Goal: Transaction & Acquisition: Book appointment/travel/reservation

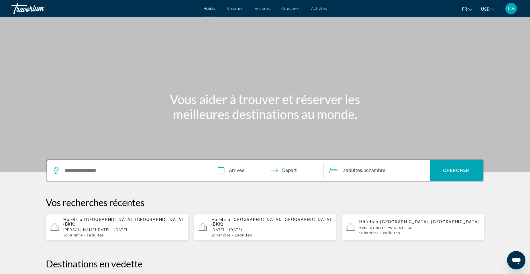
click at [464, 10] on span "Fr" at bounding box center [464, 9] width 5 height 5
click at [487, 11] on span "USD" at bounding box center [485, 9] width 9 height 5
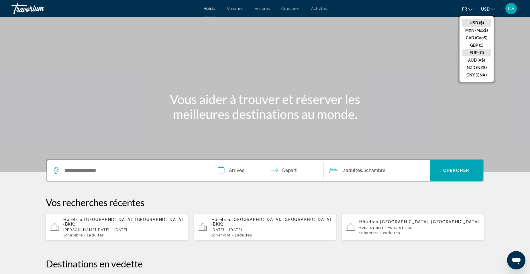
click at [481, 52] on button "EUR (€)" at bounding box center [476, 52] width 28 height 7
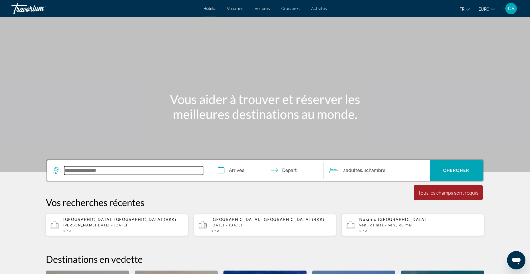
click at [122, 170] on input "Widget de recherche" at bounding box center [133, 170] width 139 height 9
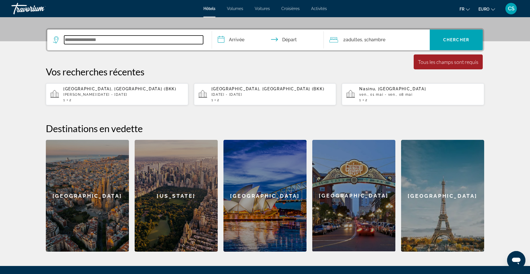
scroll to position [140, 0]
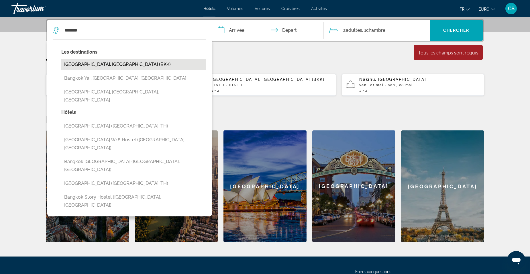
click at [121, 64] on button "[GEOGRAPHIC_DATA], [GEOGRAPHIC_DATA] (BKK)" at bounding box center [133, 64] width 145 height 11
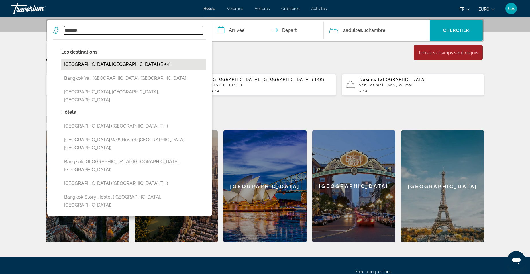
type input "**********"
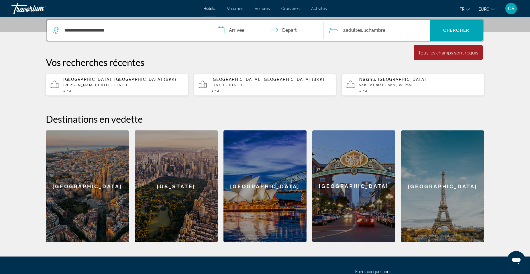
click at [257, 34] on input "**********" at bounding box center [269, 31] width 114 height 22
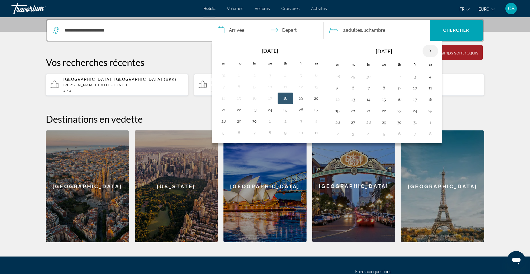
click at [432, 50] on th "Next month" at bounding box center [430, 51] width 15 height 13
click at [432, 74] on button "1" at bounding box center [430, 76] width 9 height 8
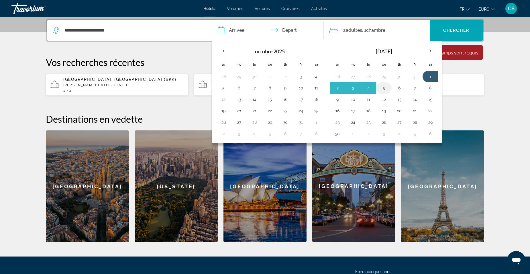
click at [381, 89] on button "5" at bounding box center [383, 88] width 9 height 8
type input "**********"
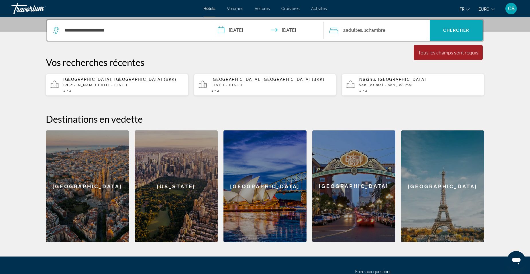
click at [462, 34] on span "Widget de recherche" at bounding box center [456, 30] width 53 height 14
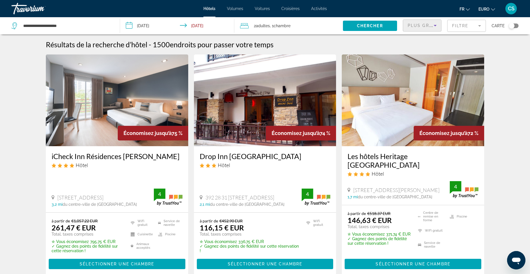
click at [421, 27] on span "Plus grandes économies" at bounding box center [442, 25] width 68 height 5
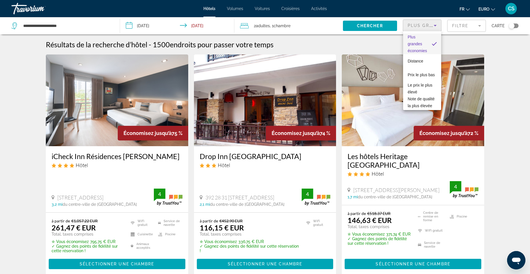
click at [333, 45] on div at bounding box center [265, 137] width 530 height 274
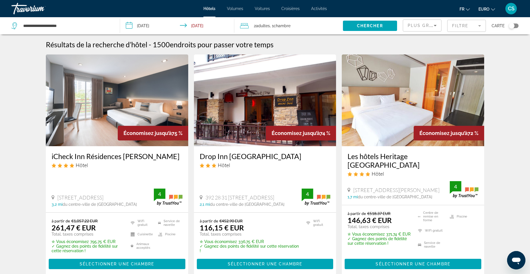
click at [511, 25] on div "Basculer la carte" at bounding box center [512, 26] width 6 height 6
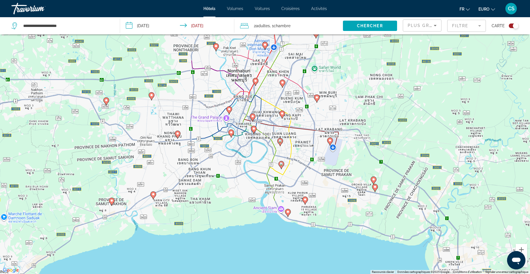
drag, startPoint x: 294, startPoint y: 146, endPoint x: 322, endPoint y: 165, distance: 33.9
click at [322, 165] on div "Pour activer le glissement avec le clavier, appuyez sur Alt+Entrée. Une fois ce…" at bounding box center [265, 137] width 530 height 274
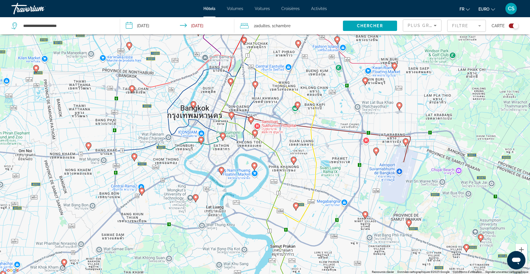
click at [515, 22] on div "Carte" at bounding box center [505, 25] width 27 height 17
click at [516, 25] on div "Basculer la carte" at bounding box center [516, 26] width 6 height 6
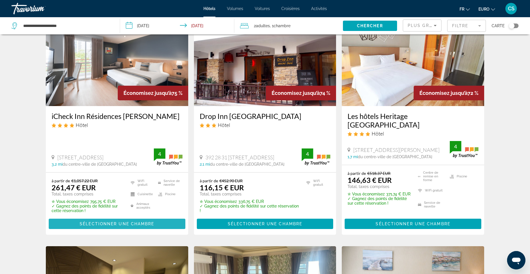
click at [129, 221] on span "Sélectionner une chambre" at bounding box center [117, 223] width 74 height 5
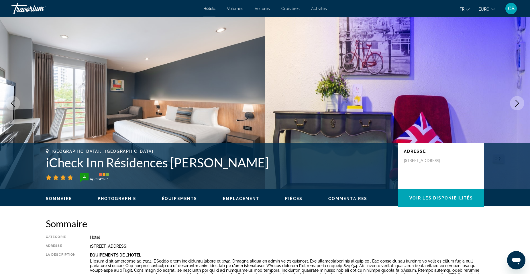
click at [521, 101] on button "Image suivante" at bounding box center [517, 103] width 14 height 14
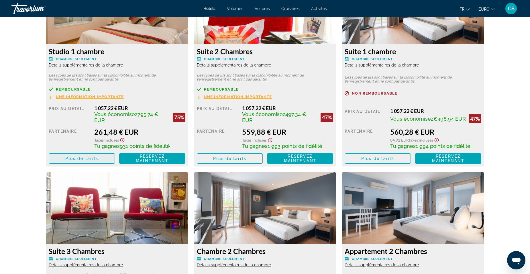
scroll to position [831, 0]
click at [82, 154] on span "Contenu principal" at bounding box center [82, 158] width 66 height 14
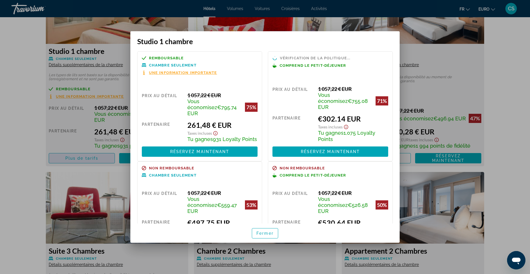
scroll to position [0, 0]
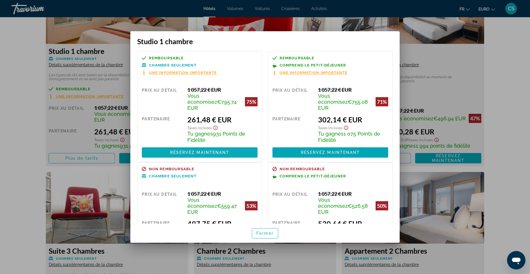
click at [219, 150] on span "Réservez maintenant" at bounding box center [199, 152] width 59 height 5
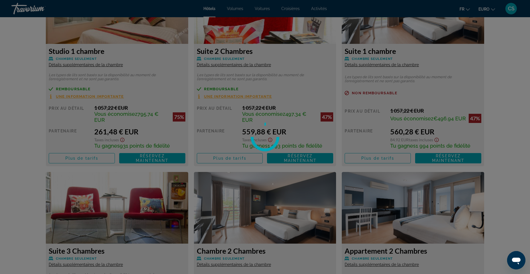
scroll to position [831, 0]
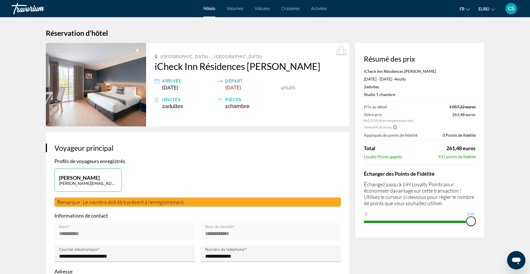
drag, startPoint x: 366, startPoint y: 215, endPoint x: 484, endPoint y: 221, distance: 118.7
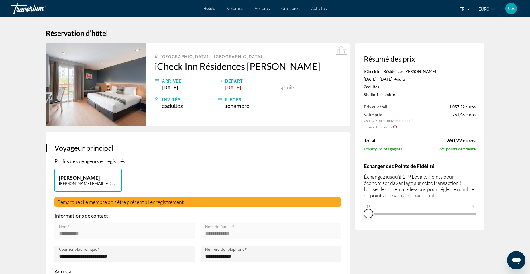
drag, startPoint x: 472, startPoint y: 220, endPoint x: 330, endPoint y: 230, distance: 141.9
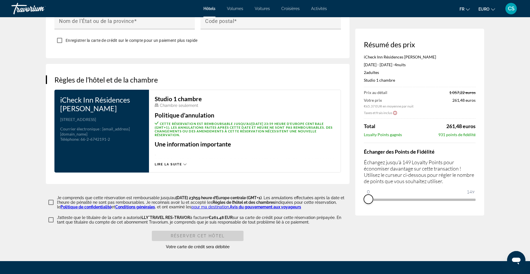
scroll to position [659, 0]
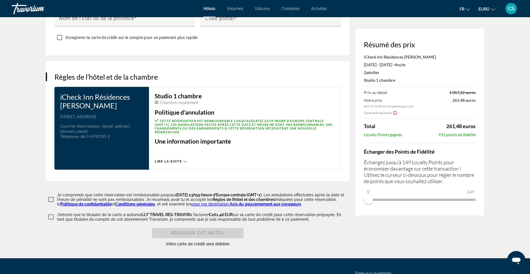
click at [173, 163] on span "Lire la suite" at bounding box center [168, 162] width 27 height 4
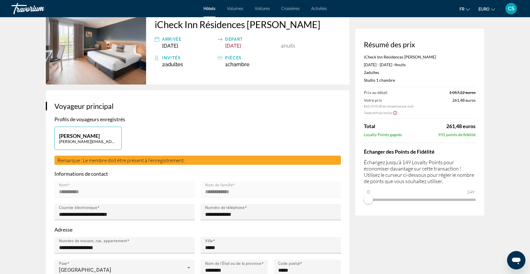
scroll to position [0, 0]
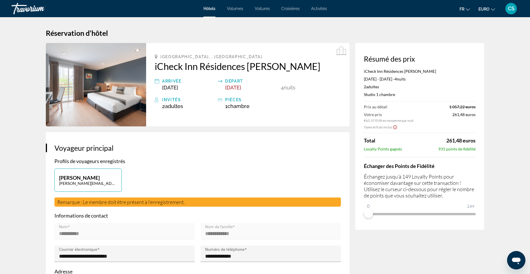
click at [512, 259] on icon "Ouvrir la fenêtre de messagerie" at bounding box center [516, 261] width 9 height 7
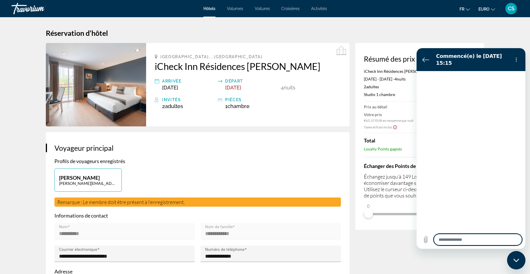
type textarea "*"
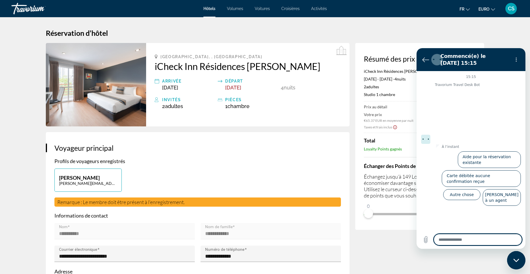
click at [424, 32] on h1 "Réservation d’hôtel" at bounding box center [265, 33] width 438 height 9
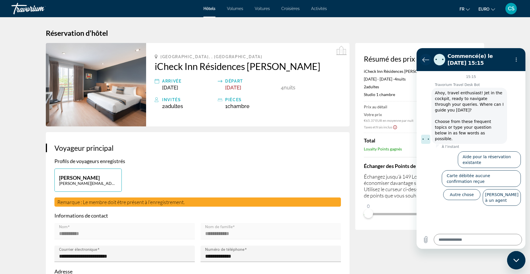
click at [421, 60] on button "Retour à la liste des conversations" at bounding box center [425, 59] width 11 height 11
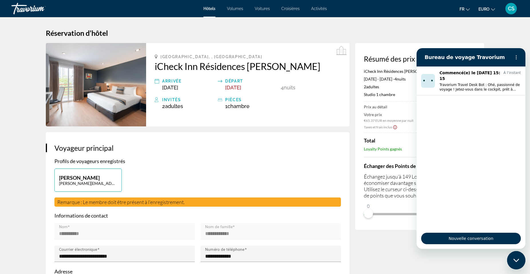
click at [320, 8] on span "Activités" at bounding box center [319, 8] width 16 height 5
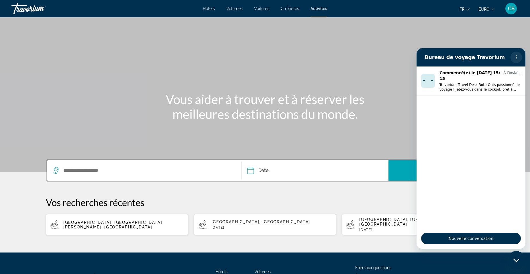
click at [517, 58] on icon "Menu d’options" at bounding box center [516, 57] width 5 height 5
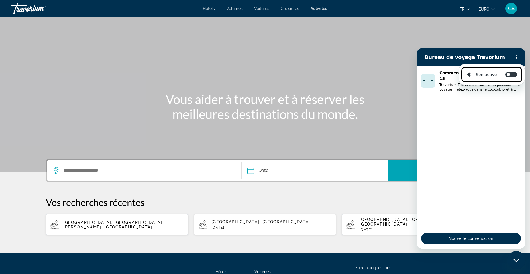
click at [477, 39] on div "Contenu principal" at bounding box center [265, 86] width 530 height 172
click at [471, 54] on div "Bureau de voyage Travorium" at bounding box center [464, 57] width 88 height 11
click at [468, 57] on h2 "Bureau de voyage Travorium" at bounding box center [467, 57] width 84 height 7
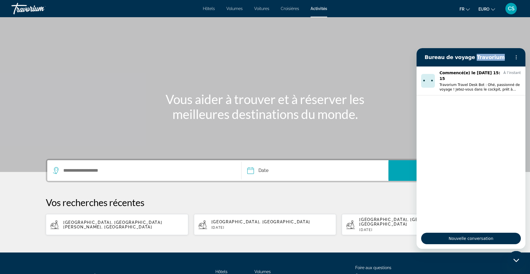
click at [468, 57] on h2 "Bureau de voyage Travorium" at bounding box center [467, 57] width 84 height 7
drag, startPoint x: 51, startPoint y: 9, endPoint x: 431, endPoint y: 22, distance: 380.4
click at [431, 22] on div "Contenu principal" at bounding box center [265, 86] width 530 height 172
click at [521, 259] on div "Fermer la fenêtre de messagerie" at bounding box center [516, 260] width 17 height 17
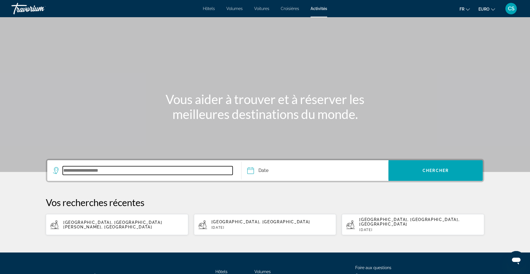
click at [124, 173] on input "Widget de recherche" at bounding box center [148, 170] width 170 height 9
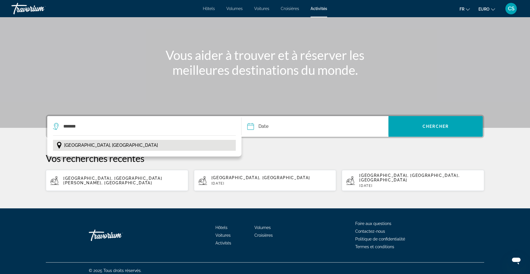
click at [98, 144] on span "[GEOGRAPHIC_DATA], [GEOGRAPHIC_DATA]" at bounding box center [111, 145] width 94 height 8
type input "**********"
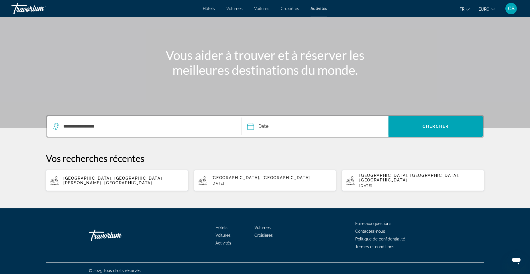
click at [281, 127] on input "Date" at bounding box center [282, 127] width 73 height 22
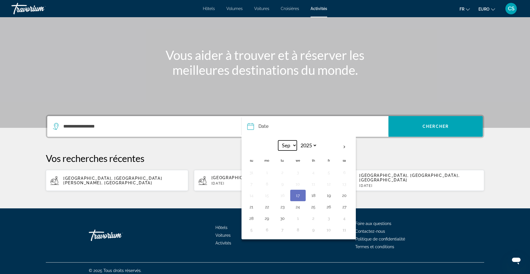
click at [289, 142] on select "*** *** *** *** *** *** *** *** *** *** *** ***" at bounding box center [287, 145] width 19 height 10
select select "**"
click at [278, 140] on select "*** *** *** *** *** *** *** *** *** *** *** ***" at bounding box center [287, 145] width 19 height 10
click at [253, 182] on button "2" at bounding box center [251, 184] width 9 height 8
type input "**********"
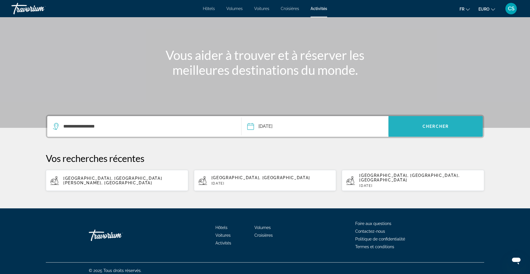
click at [445, 126] on span "Chercher" at bounding box center [436, 126] width 26 height 5
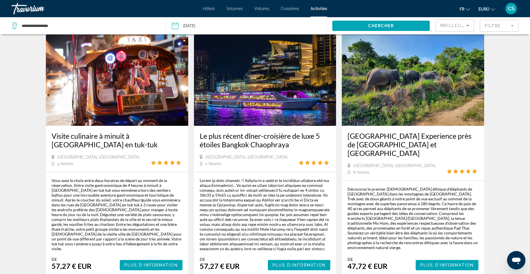
scroll to position [820, 0]
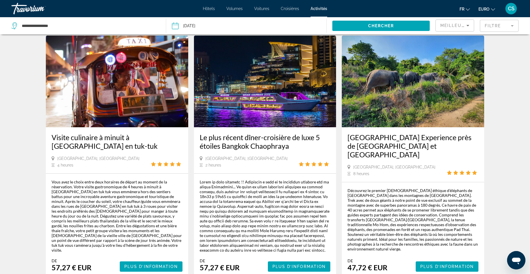
click at [508, 24] on mat-form-field "Filtre" at bounding box center [499, 26] width 39 height 12
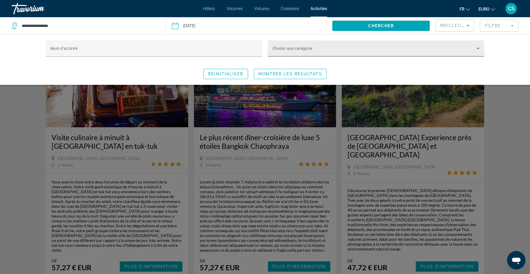
click at [296, 46] on mat-label "Choisir une catégorie" at bounding box center [292, 48] width 40 height 5
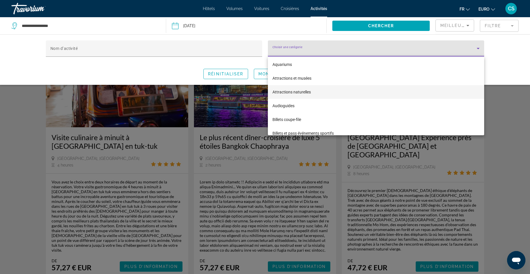
scroll to position [0, 0]
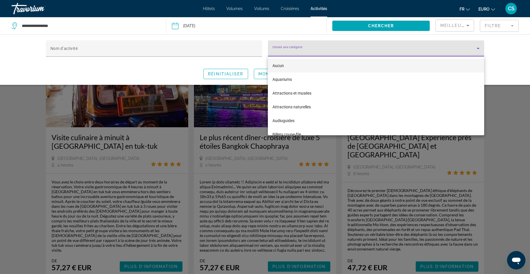
click at [74, 48] on div at bounding box center [265, 137] width 530 height 274
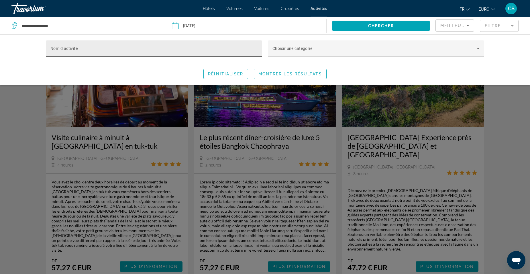
drag, startPoint x: 77, startPoint y: 48, endPoint x: 87, endPoint y: 49, distance: 9.8
click at [77, 48] on mat-label "Nom d’activité" at bounding box center [63, 48] width 27 height 5
click at [77, 48] on input "Nom d’activité" at bounding box center [153, 51] width 207 height 7
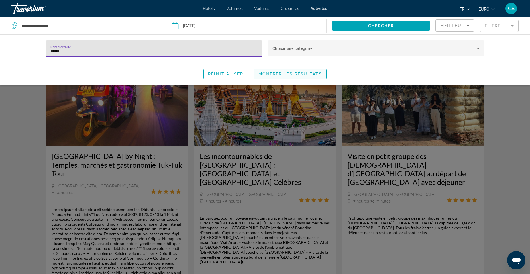
type input "******"
click at [313, 75] on span "Montrer les résultats" at bounding box center [290, 74] width 64 height 5
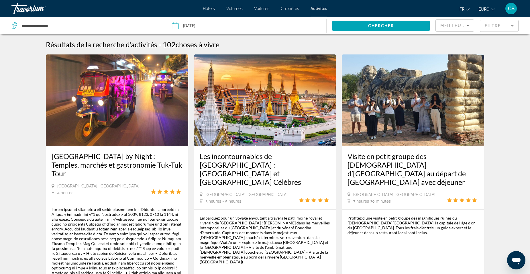
click at [424, 46] on div "Résultats de la recherche d’activités - 102 choses à vivre" at bounding box center [265, 44] width 438 height 9
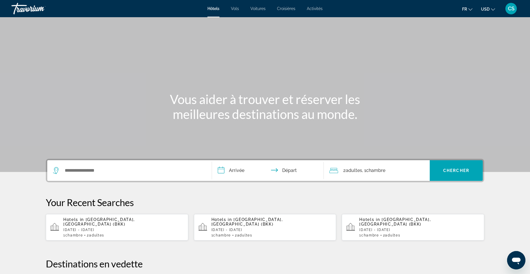
click at [317, 9] on span "Activités" at bounding box center [315, 8] width 16 height 5
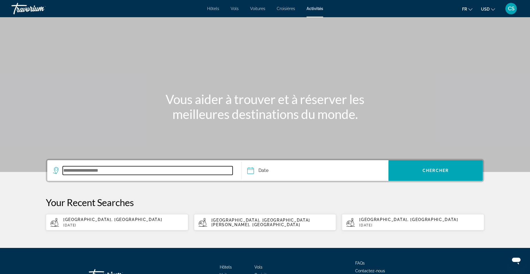
click at [91, 170] on input "Search widget" at bounding box center [148, 170] width 170 height 9
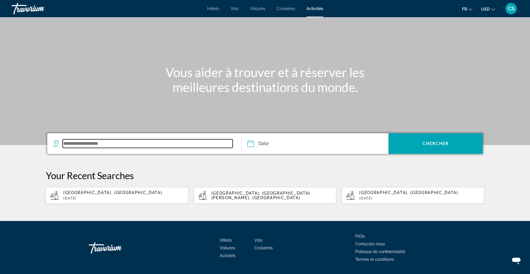
scroll to position [44, 0]
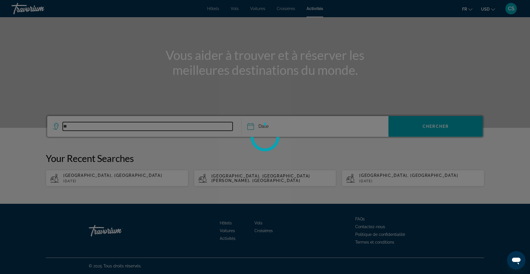
type input "*"
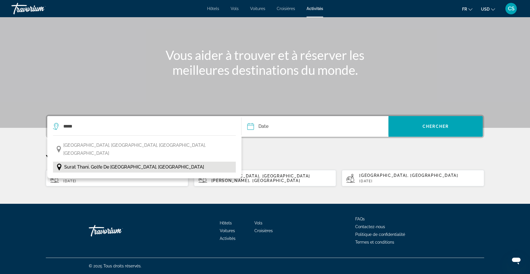
click at [125, 163] on span "Surat Thani, Golfe de Thaïlande, Thaïlande" at bounding box center [134, 167] width 140 height 8
type input "**********"
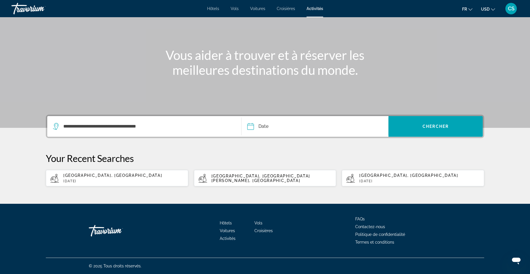
click at [304, 134] on input "Date" at bounding box center [282, 127] width 73 height 22
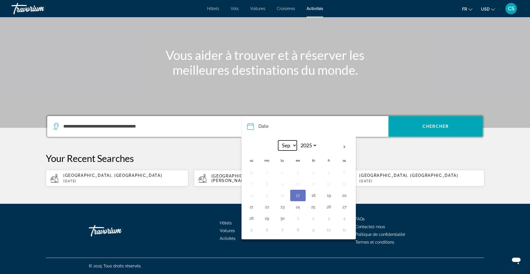
click at [293, 148] on select "*** *** *** *** *** *** *** *** *** *** *** ***" at bounding box center [287, 145] width 19 height 10
select select "**"
click at [278, 140] on select "*** *** *** *** *** *** *** *** *** *** *** ***" at bounding box center [287, 145] width 19 height 10
click at [267, 196] on button "10" at bounding box center [266, 195] width 9 height 8
type input "**********"
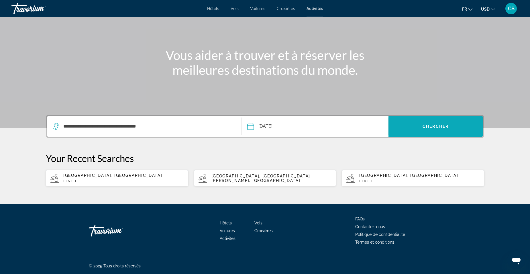
click at [440, 129] on span "Search widget" at bounding box center [435, 126] width 94 height 14
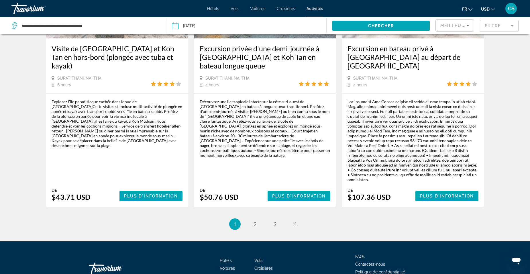
scroll to position [876, 0]
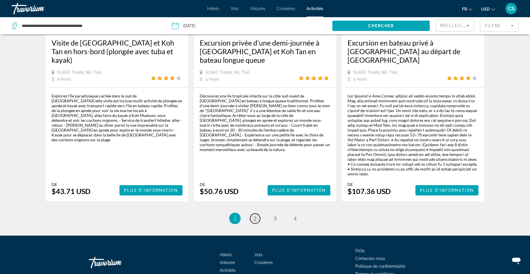
click at [252, 213] on link "page 2" at bounding box center [255, 218] width 10 height 10
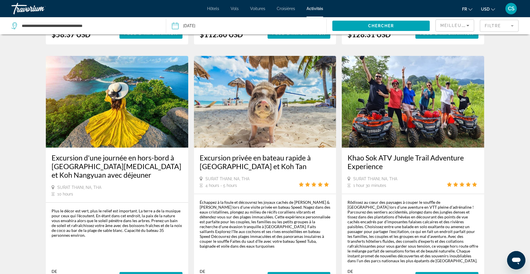
scroll to position [774, 0]
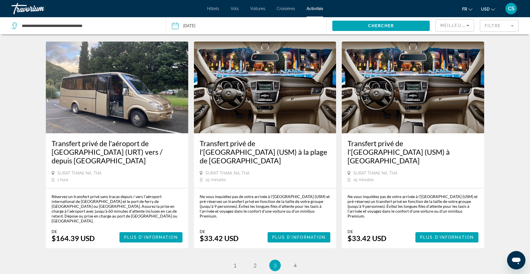
scroll to position [745, 0]
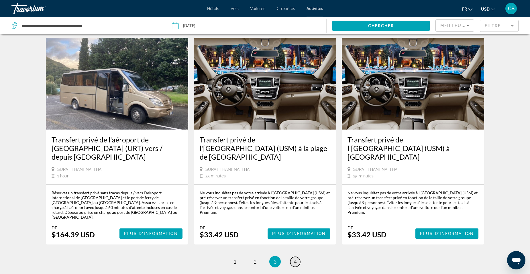
click at [296, 258] on span "4" at bounding box center [295, 261] width 3 height 6
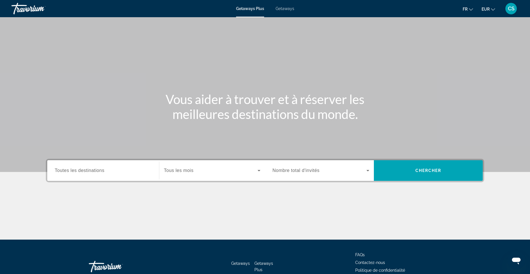
click at [284, 7] on span "Getaways" at bounding box center [285, 8] width 19 height 5
click at [112, 169] on input "Destination Toutes les destinations" at bounding box center [103, 170] width 97 height 7
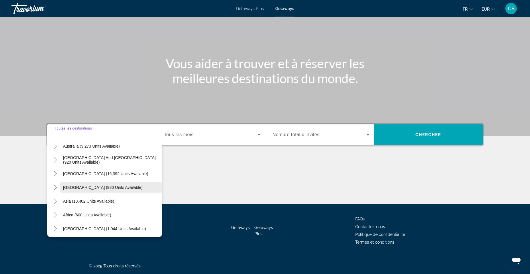
scroll to position [93, 0]
click at [77, 201] on span "Asia (10,402 units available)" at bounding box center [88, 199] width 51 height 5
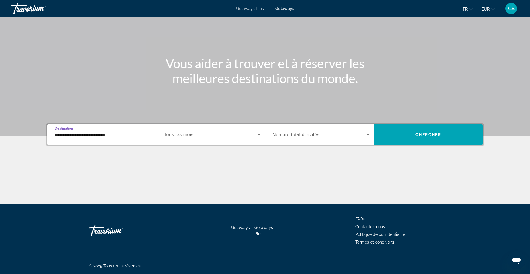
click at [91, 132] on input "**********" at bounding box center [103, 135] width 97 height 7
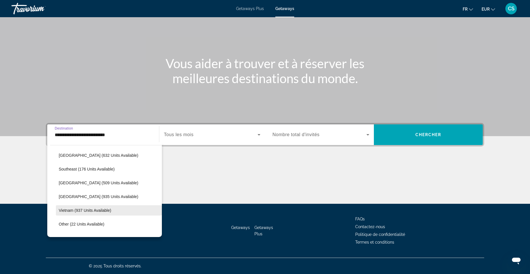
scroll to position [299, 0]
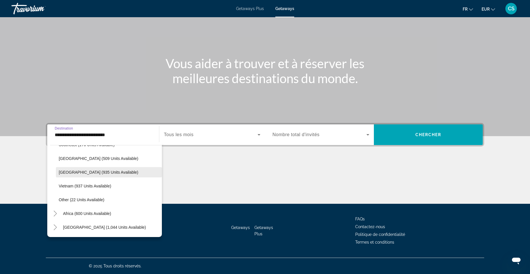
click at [88, 170] on span "Thailand (935 units available)" at bounding box center [99, 172] width 80 height 5
type input "**********"
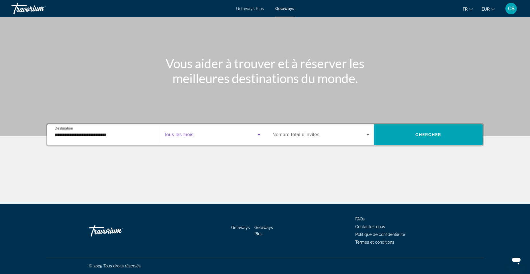
click at [215, 136] on span "Search widget" at bounding box center [211, 134] width 94 height 7
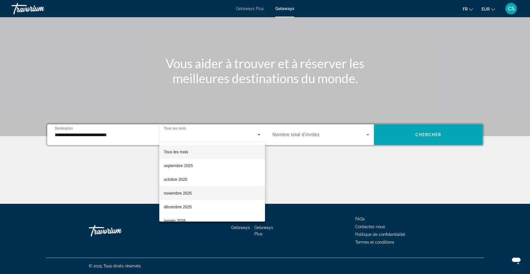
click at [209, 194] on mat-option "novembre 2025" at bounding box center [212, 193] width 106 height 14
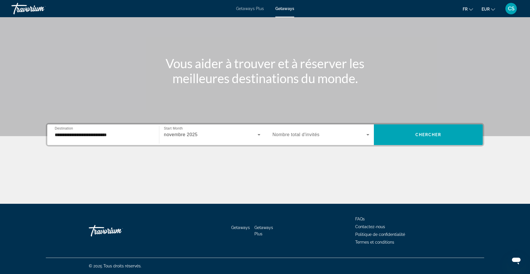
click at [316, 134] on span "Nombre total d'invités" at bounding box center [295, 134] width 47 height 5
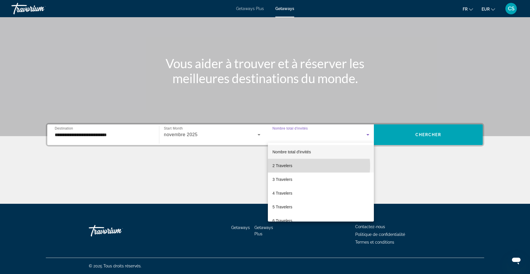
drag, startPoint x: 317, startPoint y: 166, endPoint x: 350, endPoint y: 150, distance: 37.2
click at [317, 166] on mat-option "2 Travelers" at bounding box center [321, 166] width 106 height 14
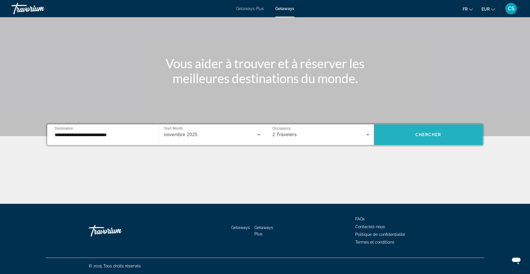
click at [452, 139] on span "Search widget" at bounding box center [428, 135] width 109 height 14
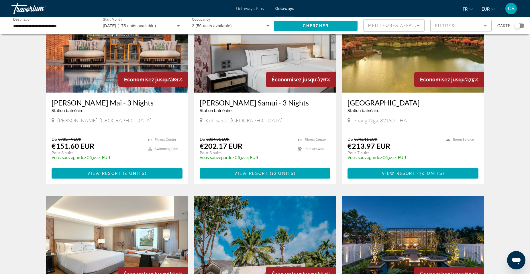
scroll to position [201, 0]
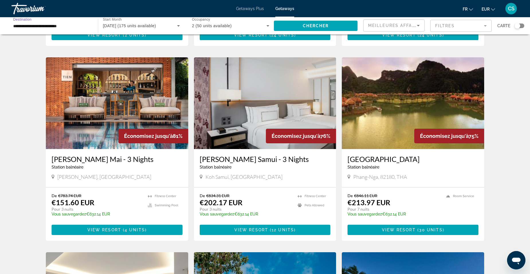
click at [23, 25] on input "**********" at bounding box center [51, 26] width 77 height 7
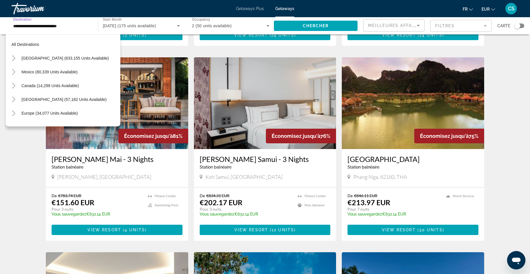
scroll to position [282, 0]
click at [17, 74] on mat-icon "Toggle Asia (10,402 units available)" at bounding box center [14, 72] width 10 height 10
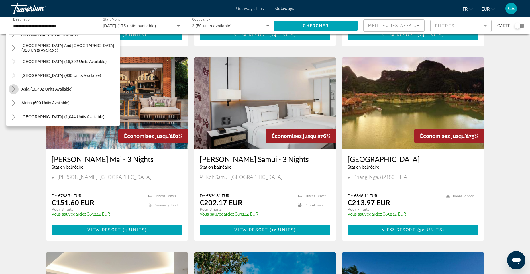
scroll to position [93, 0]
click at [25, 88] on span "Asia (10,402 units available)" at bounding box center [46, 89] width 51 height 5
type input "**********"
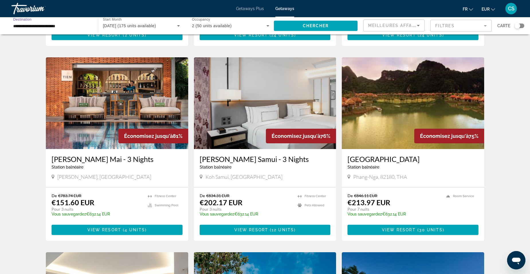
click at [13, 24] on input "**********" at bounding box center [51, 26] width 77 height 7
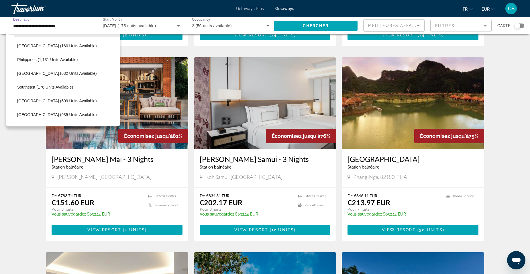
scroll to position [275, 0]
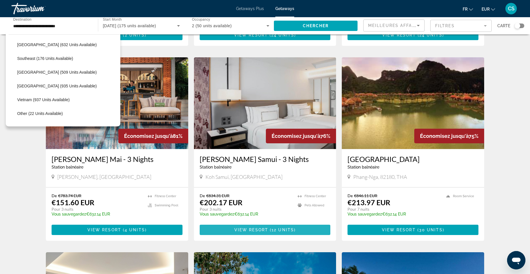
click at [274, 230] on span "12 units" at bounding box center [283, 229] width 22 height 5
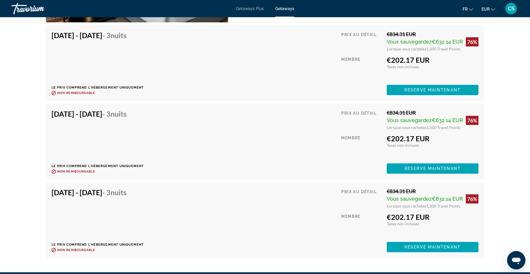
scroll to position [1049, 0]
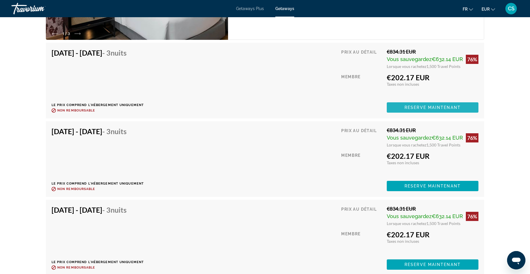
click at [441, 107] on span "Reserve maintenant" at bounding box center [433, 107] width 56 height 5
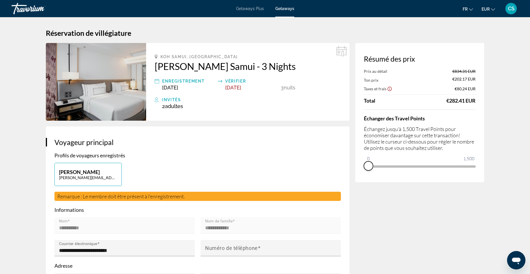
drag, startPoint x: 472, startPoint y: 175, endPoint x: 357, endPoint y: 191, distance: 115.7
drag, startPoint x: 372, startPoint y: 157, endPoint x: 535, endPoint y: 157, distance: 163.3
click at [530, 157] on html "Passer au contenu principal Getaways Plus Getaways fr English Español Français …" at bounding box center [265, 137] width 530 height 274
